Goal: Information Seeking & Learning: Learn about a topic

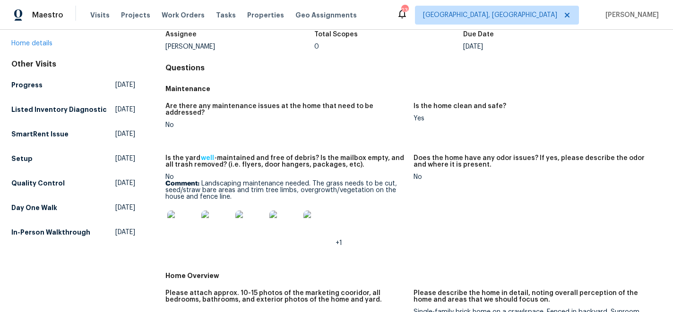
scroll to position [64, 0]
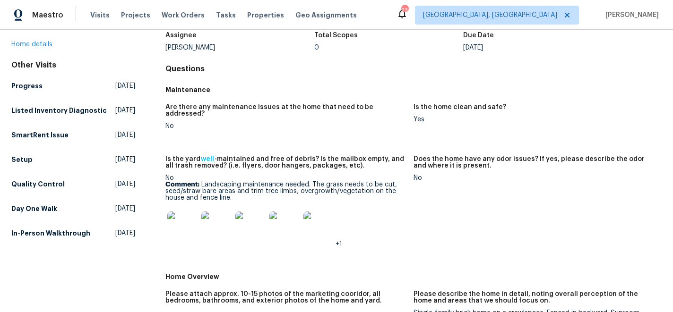
click at [181, 219] on img at bounding box center [182, 227] width 30 height 30
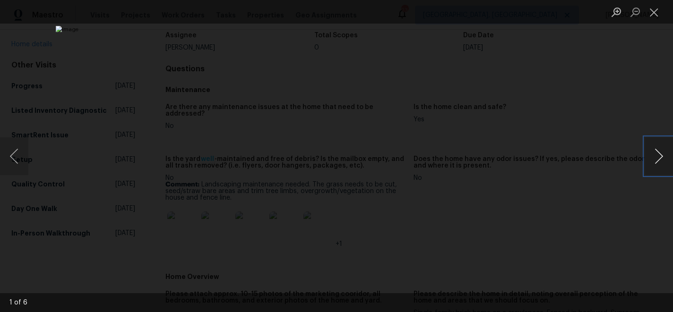
click at [658, 156] on button "Next image" at bounding box center [659, 157] width 28 height 38
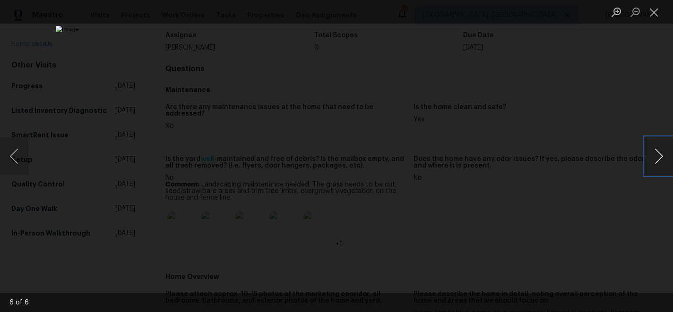
click at [658, 156] on button "Next image" at bounding box center [659, 157] width 28 height 38
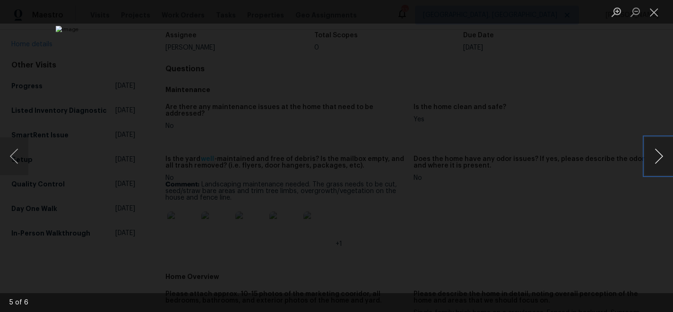
click at [658, 156] on button "Next image" at bounding box center [659, 157] width 28 height 38
click at [656, 10] on button "Close lightbox" at bounding box center [654, 12] width 19 height 17
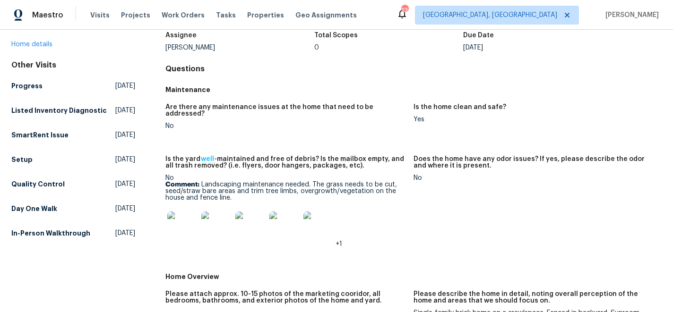
click at [361, 69] on h4 "Questions" at bounding box center [413, 68] width 496 height 9
